Goal: Task Accomplishment & Management: Complete application form

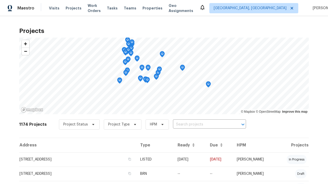
scroll to position [7, 0]
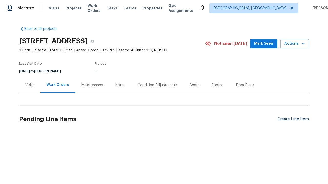
click at [291, 119] on div "Create Line Item" at bounding box center [293, 119] width 32 height 5
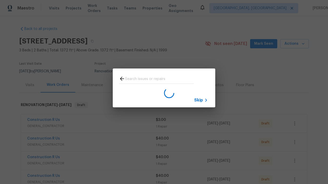
click at [199, 100] on span "Skip" at bounding box center [198, 100] width 9 height 5
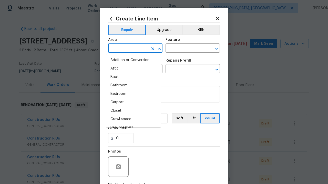
click at [131, 94] on li "Bedroom" at bounding box center [133, 94] width 54 height 8
type input "Bedroom"
type input "Flooring"
type input "Wallpaper"
click at [183, 70] on input "text" at bounding box center [185, 70] width 40 height 8
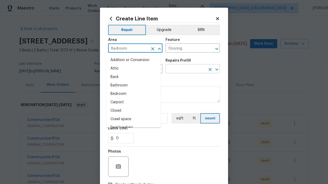
type input "Remove"
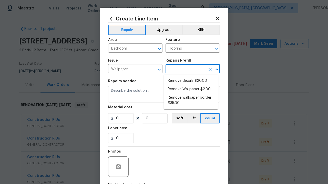
click at [191, 81] on li "Remove decals $20.00" at bounding box center [191, 81] width 54 height 8
type input "Walls and Ceiling"
type input "Remove decals $20.00"
type textarea "Remove decals from door/wall/ceiling"
type input "20"
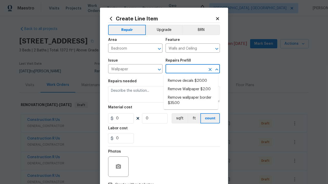
type input "1"
type input "Remove decals $20.00"
type input "2"
click at [177, 119] on button "sqft" at bounding box center [180, 118] width 16 height 10
click at [108, 180] on input "Create without photos" at bounding box center [110, 185] width 10 height 10
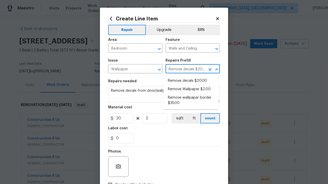
checkbox input "true"
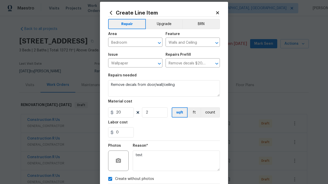
type textarea "test"
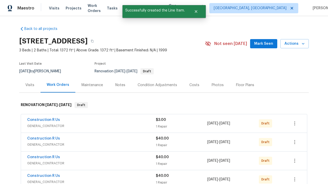
checkbox input "true"
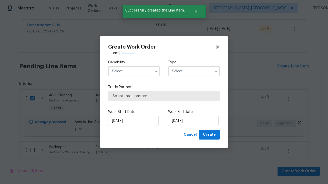
click at [134, 66] on input "text" at bounding box center [134, 71] width 52 height 10
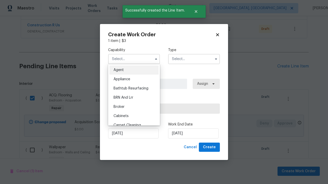
type input "General Contractor"
click at [194, 59] on input "text" at bounding box center [194, 59] width 52 height 10
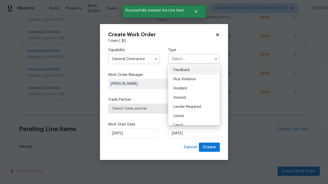
scroll to position [335, 0]
click at [183, 151] on span "Renovation" at bounding box center [182, 153] width 19 height 4
type input "Renovation"
click at [160, 109] on span "Select trade partner" at bounding box center [163, 108] width 103 height 5
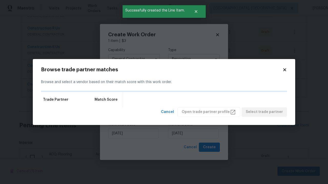
scroll to position [394, 0]
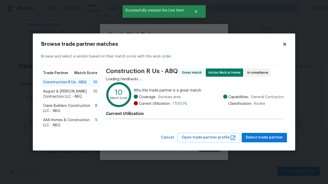
click at [266, 138] on span "Select trade partner" at bounding box center [264, 138] width 37 height 6
click at [210, 148] on span "Create" at bounding box center [209, 147] width 13 height 6
